Goal: Task Accomplishment & Management: Manage account settings

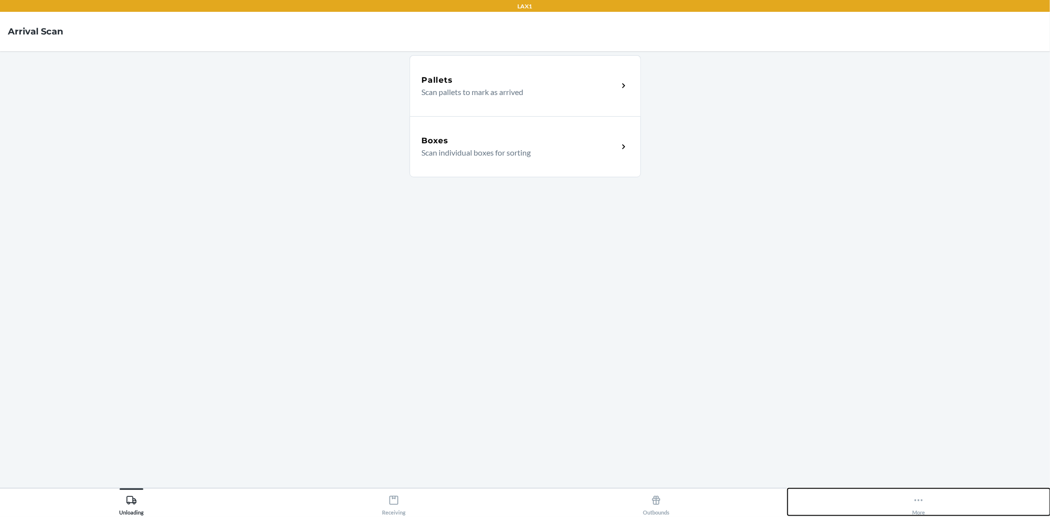
click at [924, 500] on icon at bounding box center [918, 500] width 11 height 11
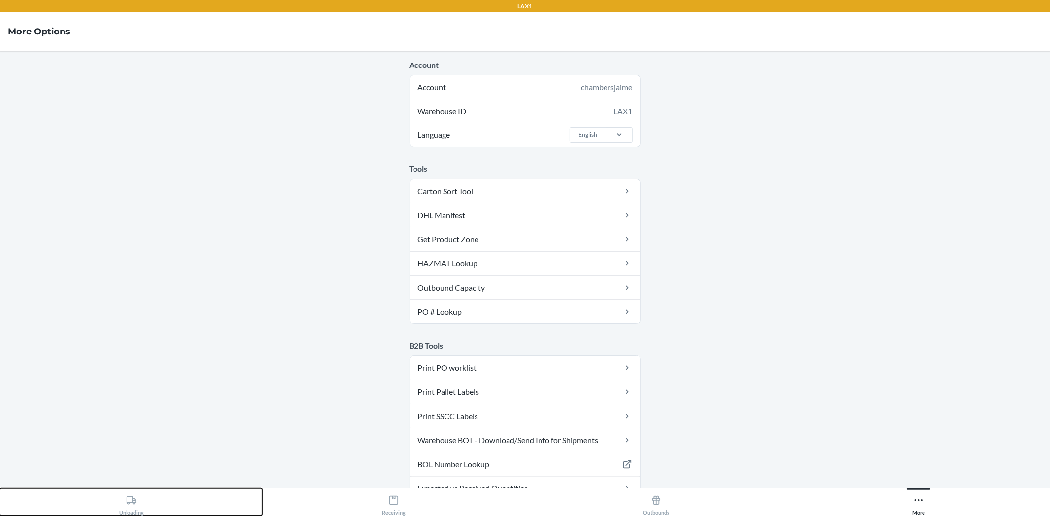
click at [174, 503] on button "Unloading" at bounding box center [131, 501] width 262 height 27
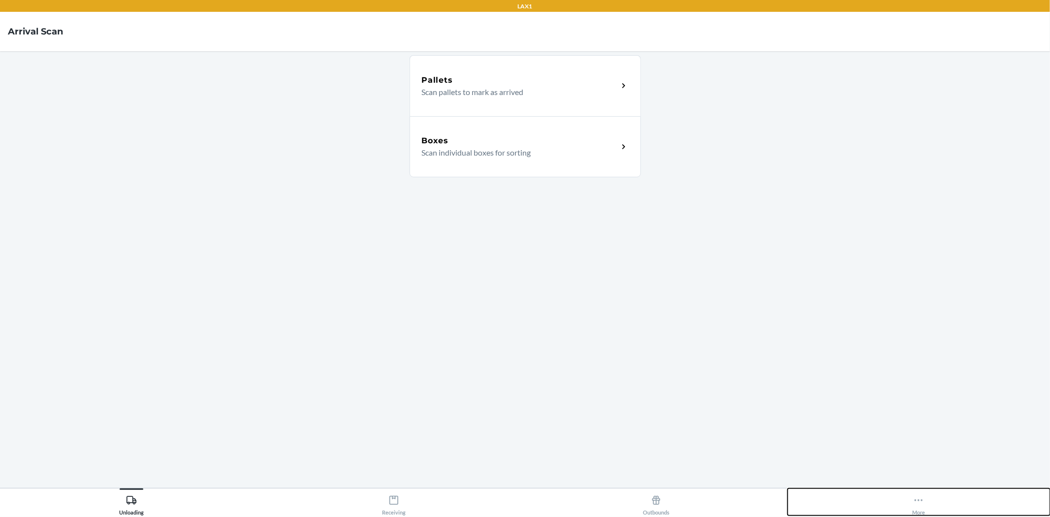
drag, startPoint x: 905, startPoint y: 507, endPoint x: 774, endPoint y: 398, distance: 170.6
click at [905, 506] on button "More" at bounding box center [919, 501] width 262 height 27
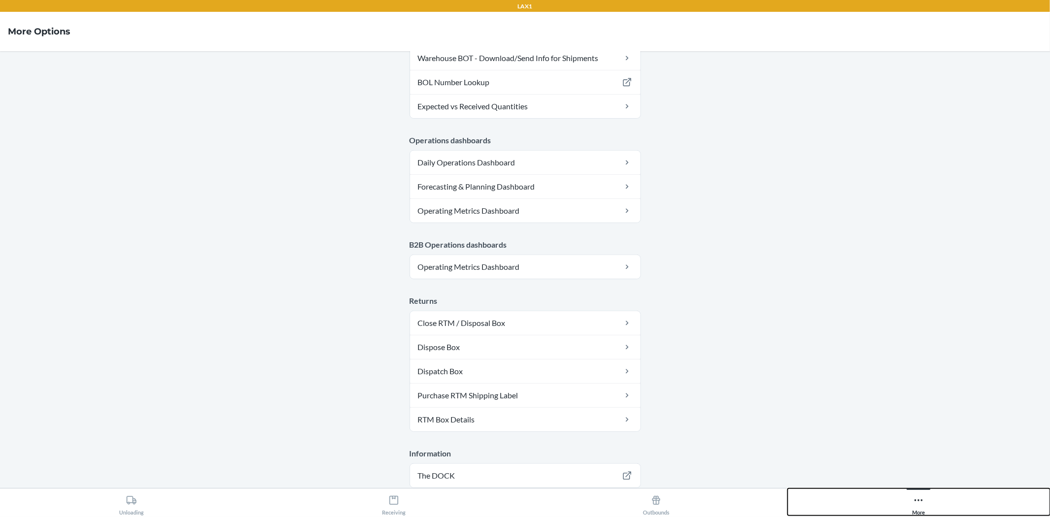
scroll to position [430, 0]
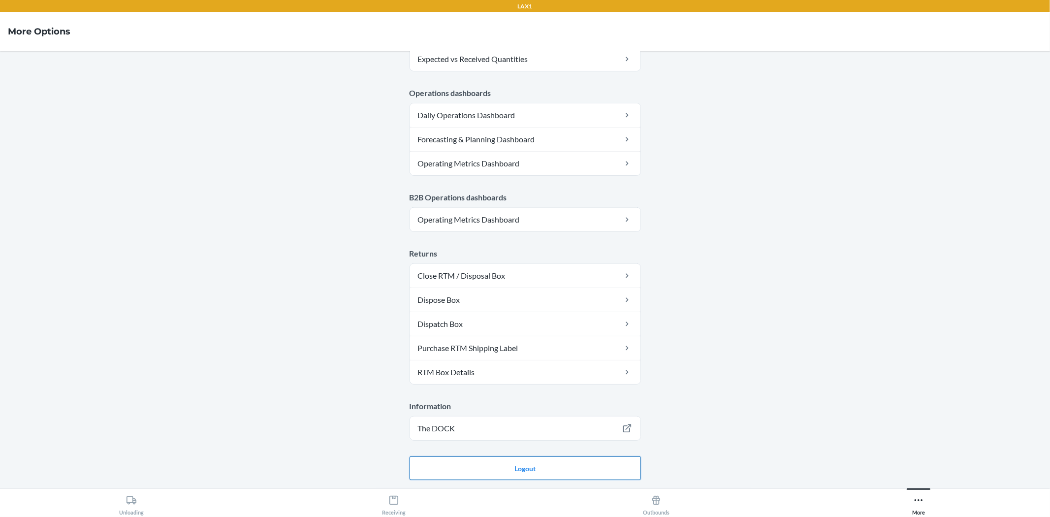
click at [516, 471] on button "Logout" at bounding box center [525, 468] width 231 height 24
